Goal: Task Accomplishment & Management: Manage account settings

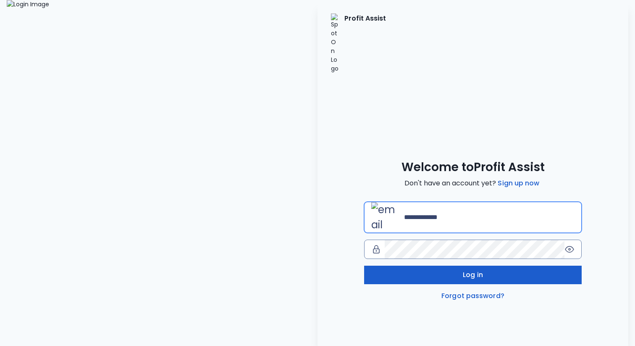
type input "**********"
click at [462, 265] on button "Log in" at bounding box center [473, 274] width 218 height 18
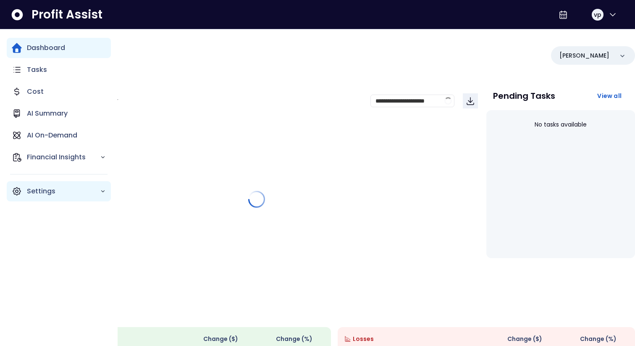
click at [43, 195] on p "Settings" at bounding box center [63, 191] width 73 height 10
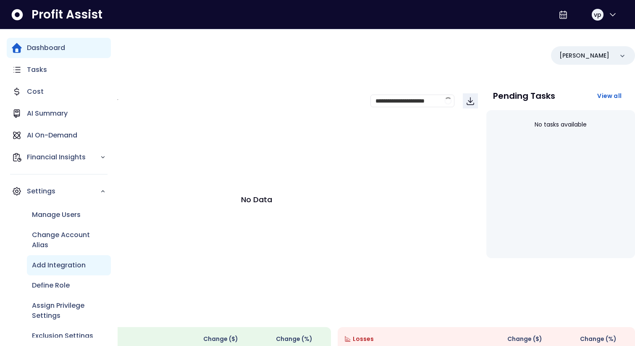
scroll to position [12, 0]
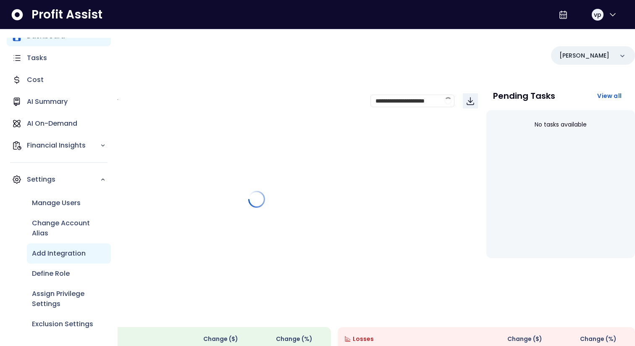
click at [48, 259] on div "Add Integration" at bounding box center [69, 253] width 84 height 20
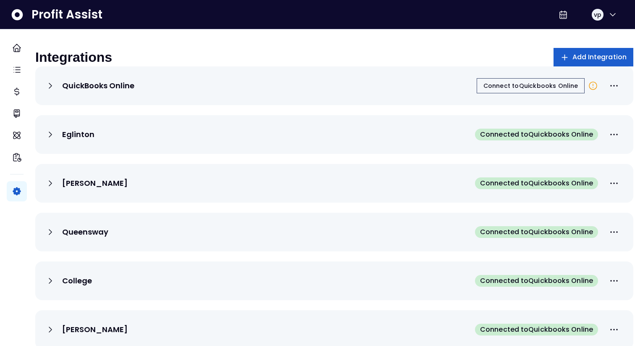
click at [572, 59] on span "Add Integration" at bounding box center [599, 57] width 55 height 10
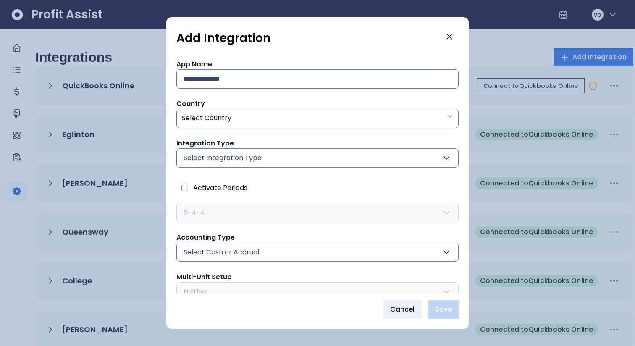
click at [297, 163] on button "Select Integration Type" at bounding box center [317, 157] width 282 height 19
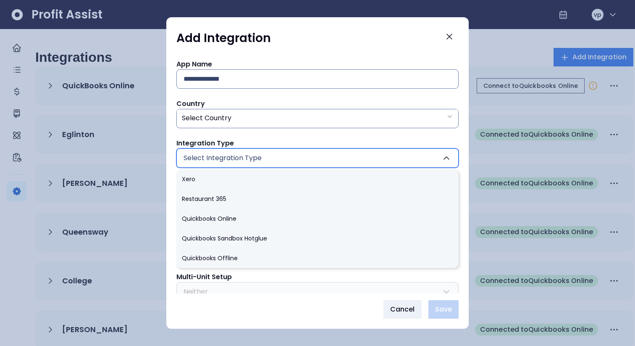
click at [332, 136] on div "App Name Country Select Country Integration Type Select Integration Type Xero R…" at bounding box center [317, 191] width 282 height 265
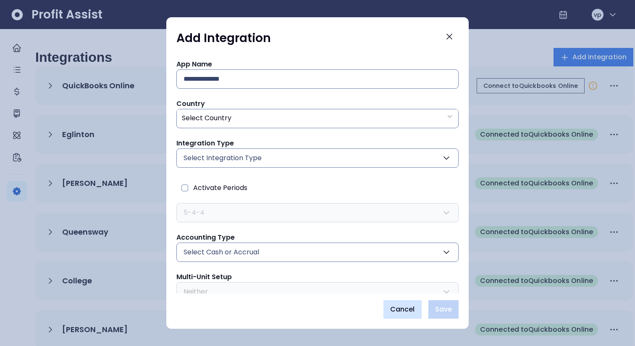
click at [398, 302] on button "Cancel" at bounding box center [402, 309] width 38 height 18
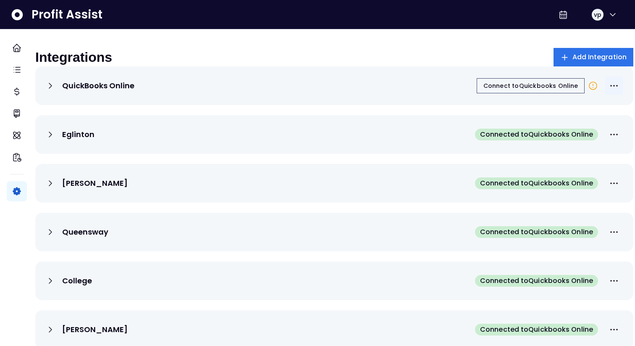
click at [609, 91] on icon "More options" at bounding box center [614, 86] width 10 height 10
click at [55, 91] on icon at bounding box center [50, 86] width 10 height 10
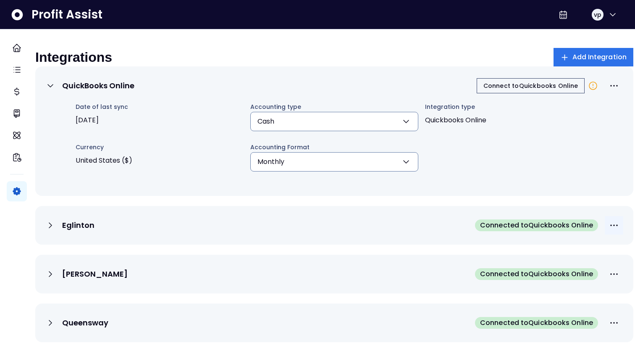
click at [611, 231] on button "More options" at bounding box center [614, 225] width 18 height 18
click at [389, 244] on div "Eglinton Connected to Quickbooks Online" at bounding box center [334, 225] width 598 height 39
click at [600, 49] on button "Add Integration" at bounding box center [593, 57] width 80 height 18
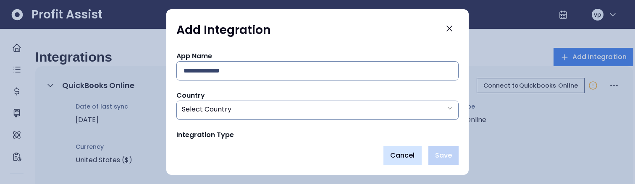
click at [405, 152] on span "Cancel" at bounding box center [402, 156] width 25 height 10
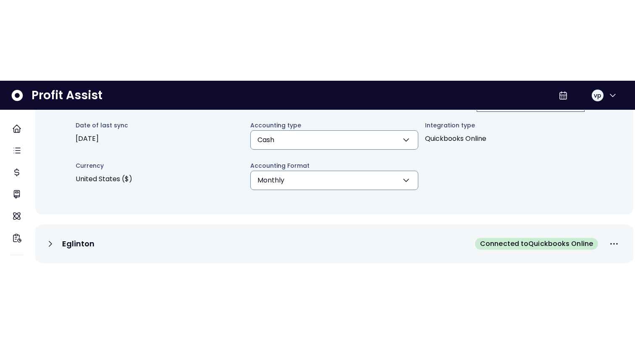
scroll to position [73, 0]
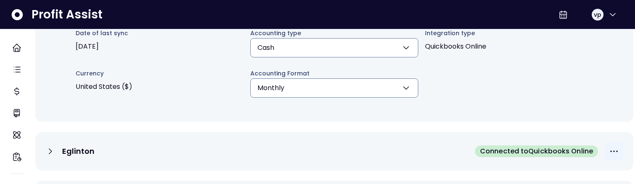
click at [609, 157] on icon "More options" at bounding box center [614, 152] width 10 height 10
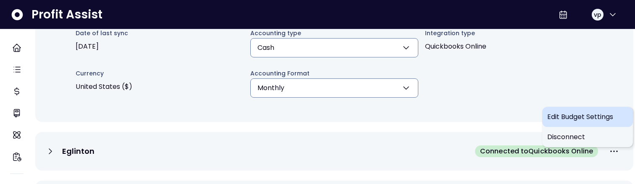
click at [569, 120] on span "Edit Budget Settings" at bounding box center [587, 117] width 81 height 10
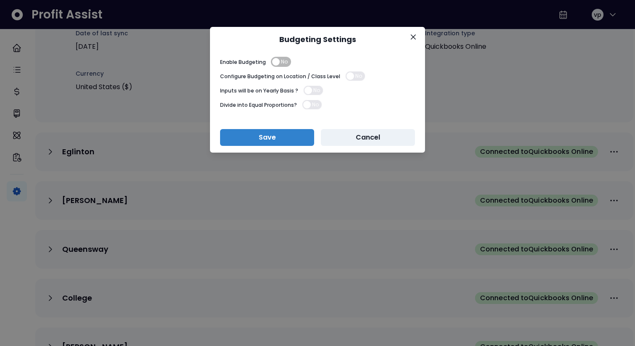
click at [262, 184] on div "Budgeting Settings Enable Budgeting No Configure Budgeting on Location / Class …" at bounding box center [317, 173] width 635 height 346
click at [345, 141] on button "Cancel" at bounding box center [368, 137] width 94 height 17
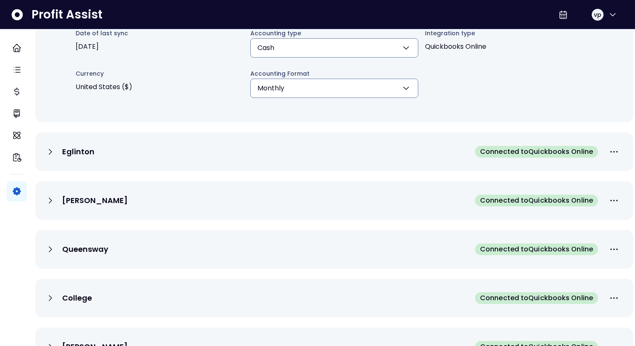
scroll to position [0, 0]
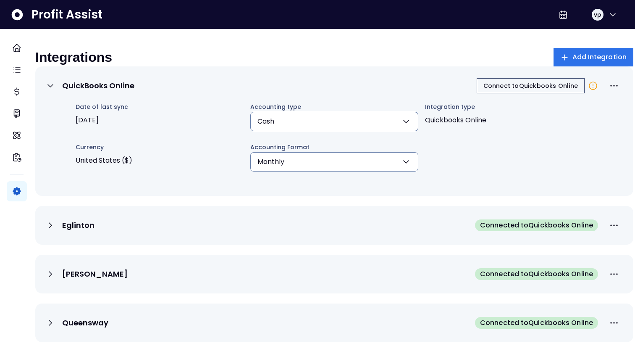
click at [528, 230] on span "Connected to Quickbooks Online" at bounding box center [536, 225] width 113 height 10
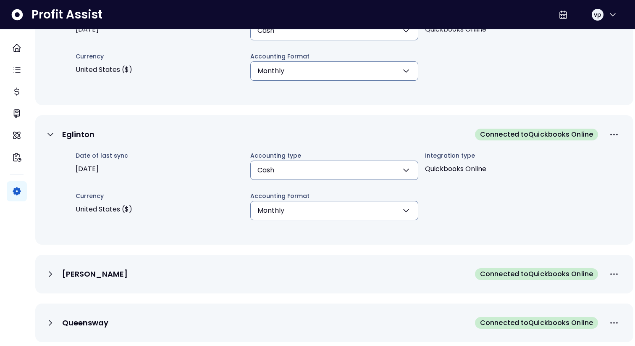
scroll to position [89, 0]
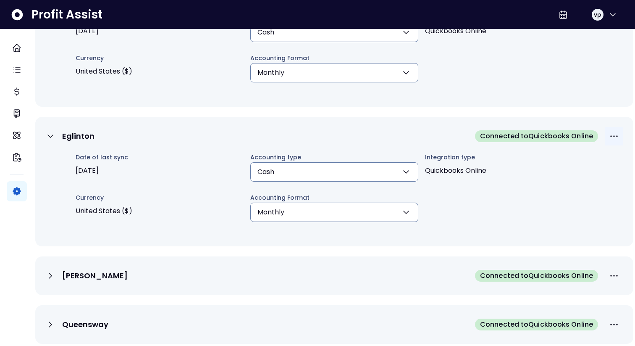
click at [609, 141] on icon "More options" at bounding box center [614, 136] width 10 height 10
click at [513, 104] on div "QuickBooks Online Connect to Quickbooks Online Date of last sync [DATE] Account…" at bounding box center [334, 41] width 598 height 129
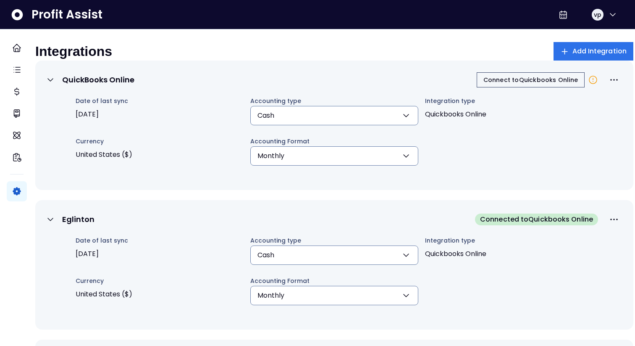
scroll to position [0, 0]
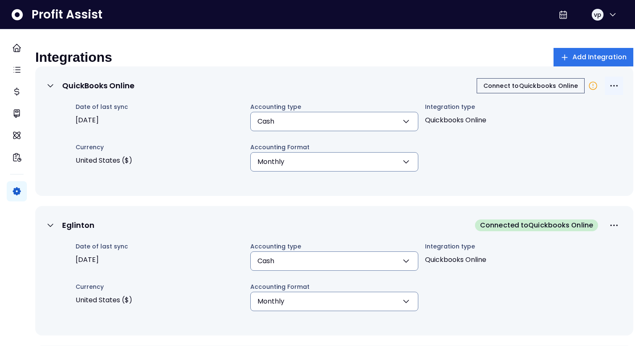
click at [609, 91] on icon "More options" at bounding box center [614, 86] width 10 height 10
click at [586, 115] on span "Edit Budget Settings" at bounding box center [587, 113] width 81 height 10
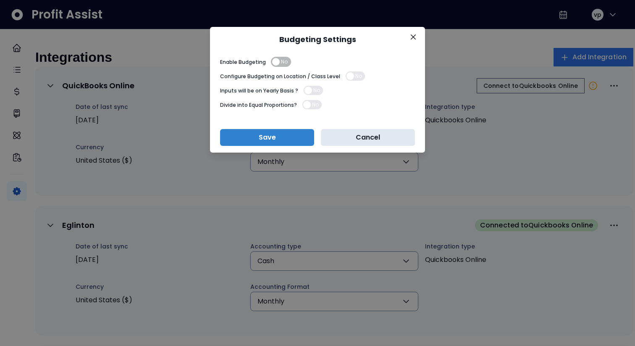
click at [386, 139] on button "Cancel" at bounding box center [368, 137] width 94 height 17
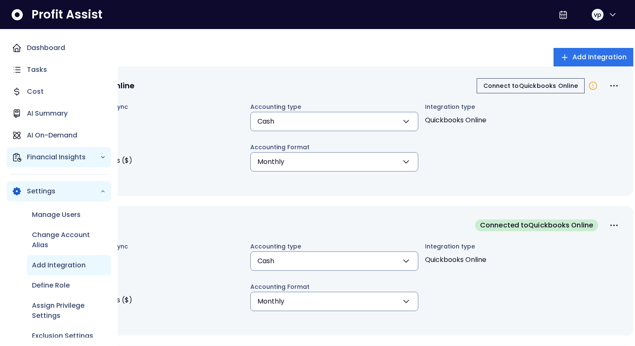
click at [46, 155] on p "Financial Insights" at bounding box center [63, 157] width 73 height 10
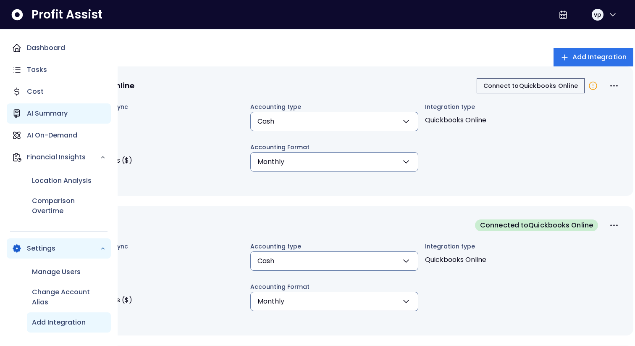
click at [49, 119] on div "AI Summary" at bounding box center [59, 113] width 104 height 20
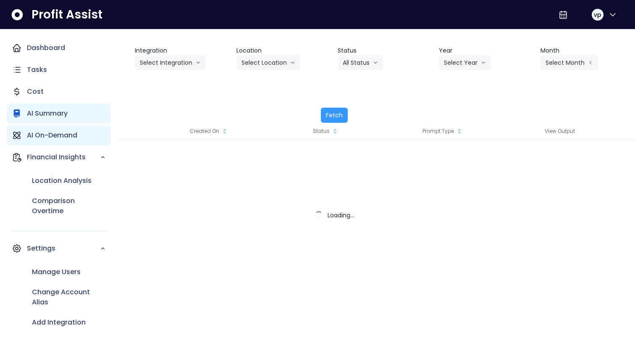
click at [51, 139] on p "AI On-Demand" at bounding box center [52, 135] width 50 height 10
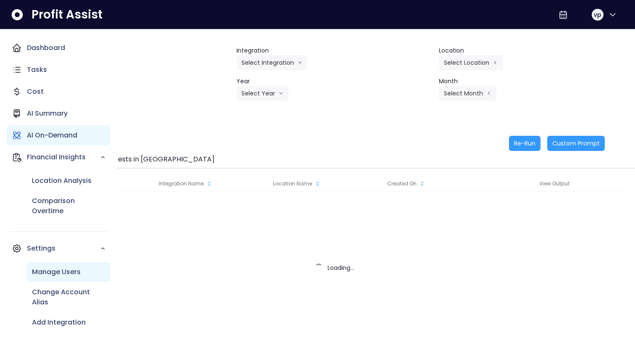
click at [53, 273] on p "Manage Users" at bounding box center [56, 272] width 49 height 10
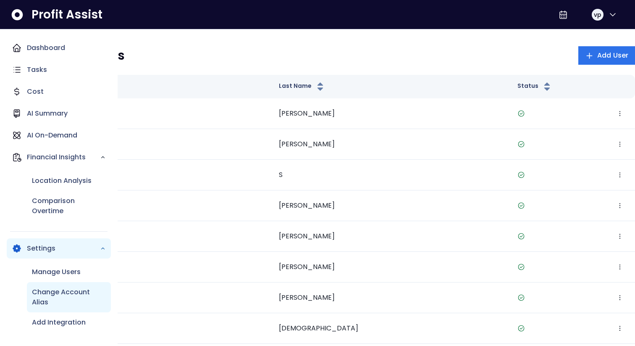
click at [53, 304] on p "Change Account Alias" at bounding box center [69, 297] width 74 height 20
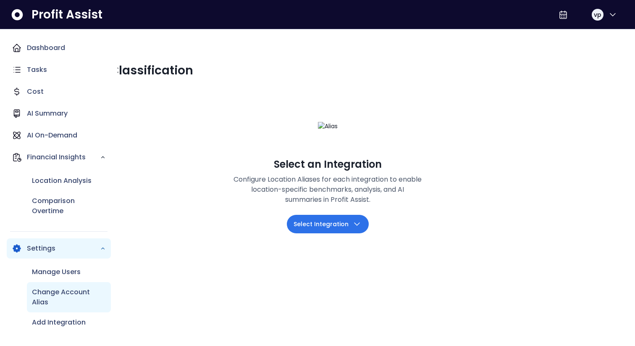
click at [55, 293] on p "Change Account Alias" at bounding box center [69, 297] width 74 height 20
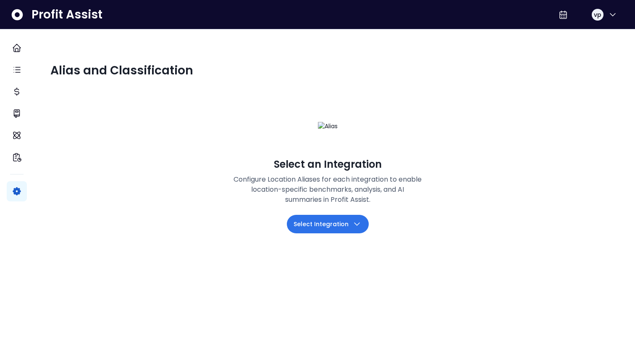
click at [339, 229] on span "Select Integration" at bounding box center [321, 224] width 55 height 10
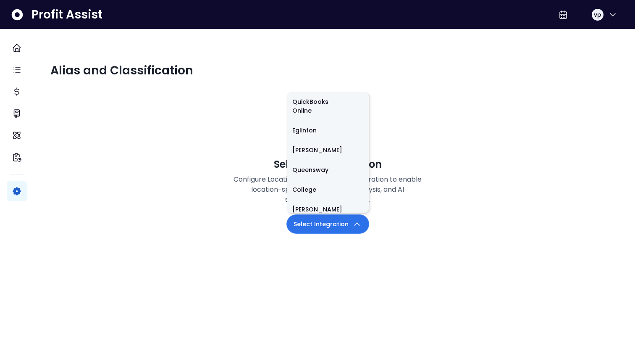
click at [193, 250] on div "Select an Integration Configure Location Aliases for each integration to enable…" at bounding box center [327, 171] width 554 height 158
click at [324, 121] on li "QuickBooks Online" at bounding box center [328, 106] width 82 height 29
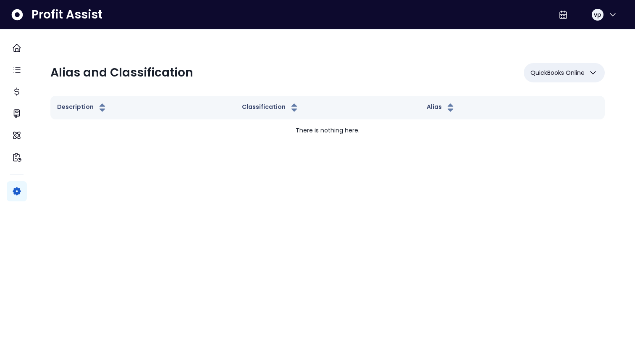
click at [562, 71] on span "QuickBooks Online" at bounding box center [557, 73] width 54 height 10
click at [280, 83] on div "Alias and Classification QuickBooks Online QuickBooks Online Eglinton [PERSON_N…" at bounding box center [327, 102] width 554 height 112
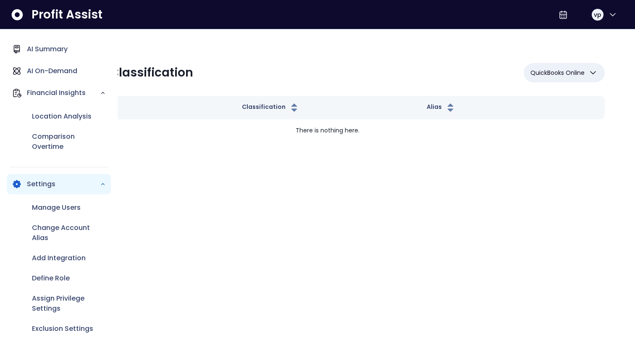
scroll to position [66, 0]
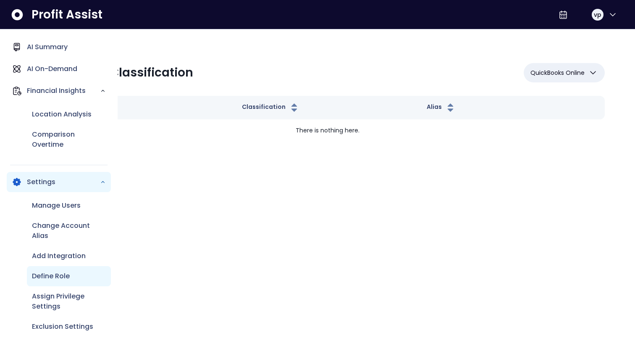
click at [60, 278] on p "Define Role" at bounding box center [51, 276] width 38 height 10
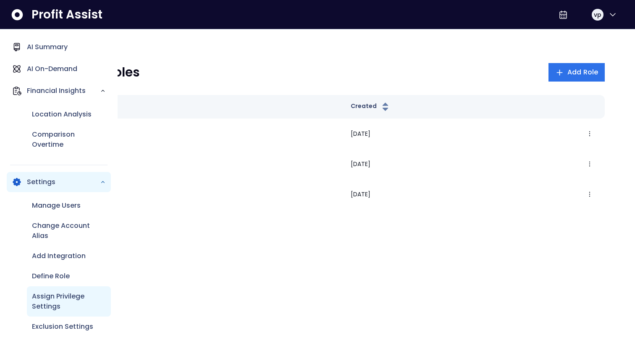
click at [55, 305] on p "Assign Privilege Settings" at bounding box center [69, 301] width 74 height 20
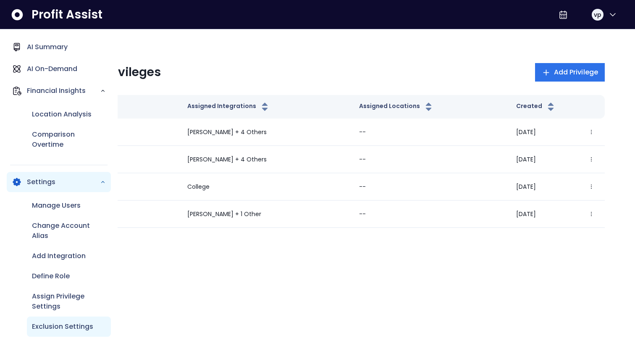
click at [61, 330] on p "Exclusion Settings" at bounding box center [62, 326] width 61 height 10
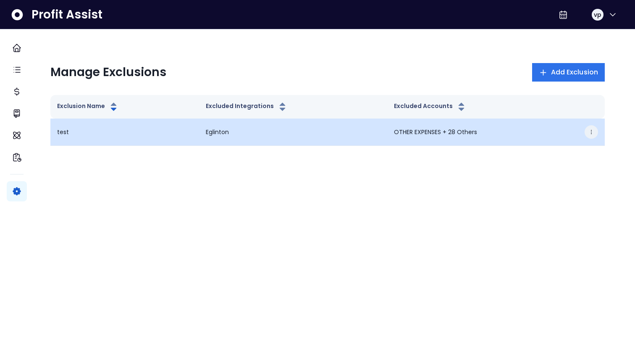
click at [585, 128] on button "button" at bounding box center [591, 131] width 13 height 13
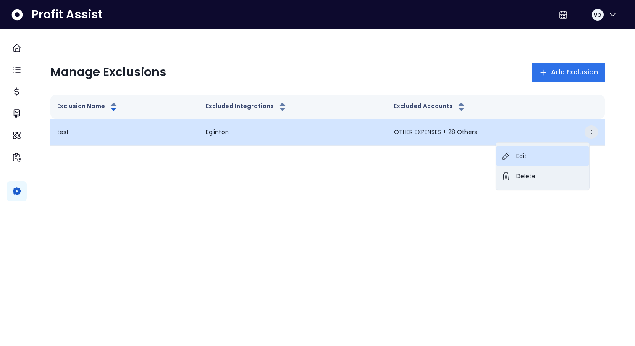
click at [564, 150] on button "Edit" at bounding box center [542, 156] width 93 height 20
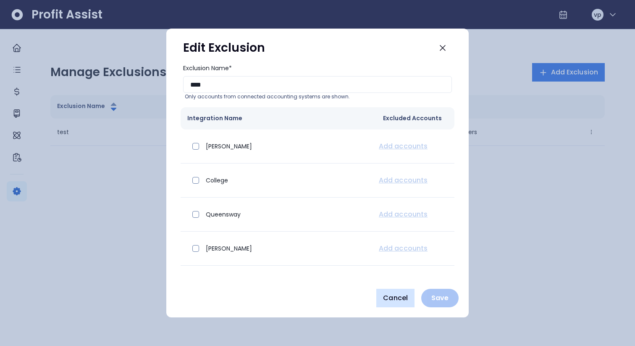
click at [392, 293] on span "Cancel" at bounding box center [395, 298] width 25 height 10
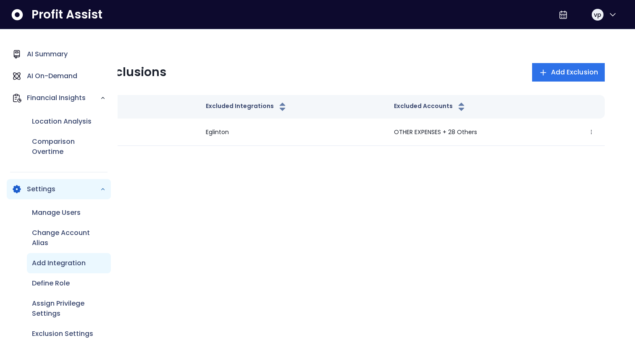
scroll to position [60, 0]
click at [67, 265] on p "Add Integration" at bounding box center [59, 262] width 54 height 10
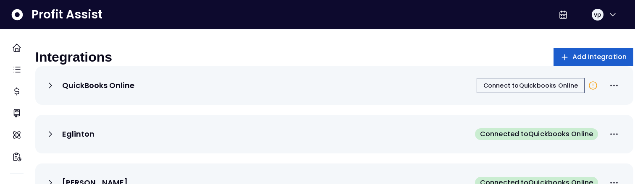
click at [575, 59] on span "Add Integration" at bounding box center [599, 57] width 55 height 10
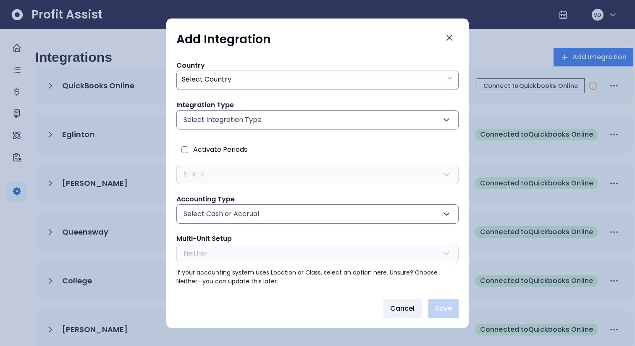
click at [300, 123] on button "Select Integration Type" at bounding box center [317, 119] width 282 height 19
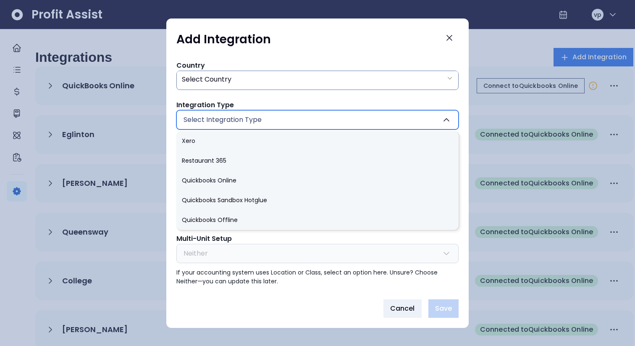
click at [300, 123] on button "Select Integration Type" at bounding box center [317, 119] width 282 height 19
